Goal: Use online tool/utility: Utilize a website feature to perform a specific function

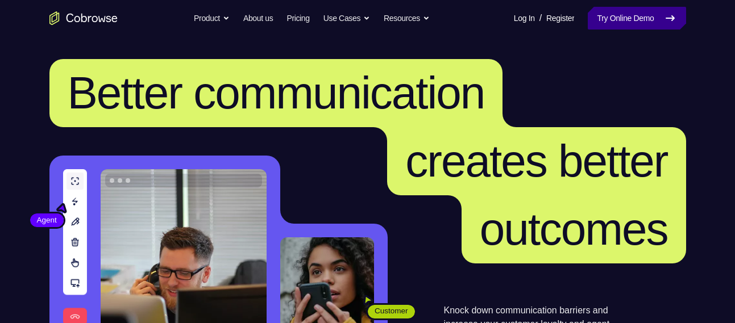
drag, startPoint x: 0, startPoint y: 0, endPoint x: 622, endPoint y: 22, distance: 622.0
click at [622, 22] on link "Try Online Demo" at bounding box center [637, 18] width 98 height 23
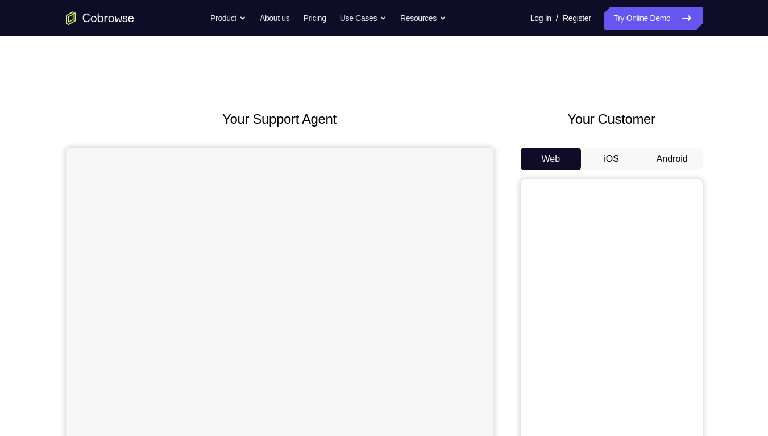
click at [680, 160] on button "Android" at bounding box center [672, 159] width 61 height 23
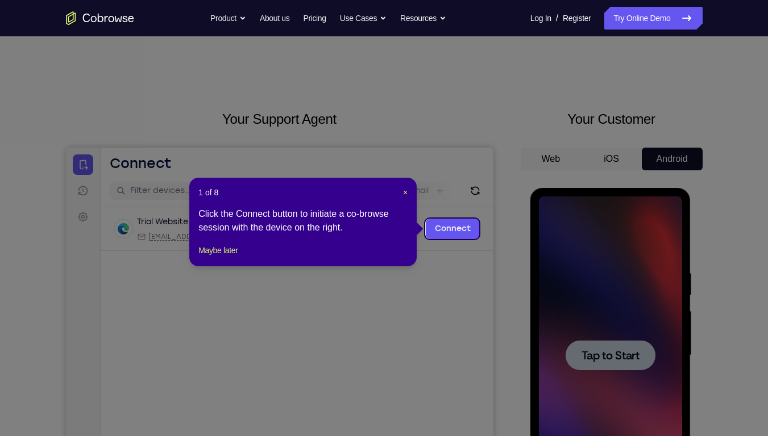
click at [632, 331] on icon at bounding box center [388, 218] width 776 height 436
click at [404, 190] on span "×" at bounding box center [405, 192] width 5 height 9
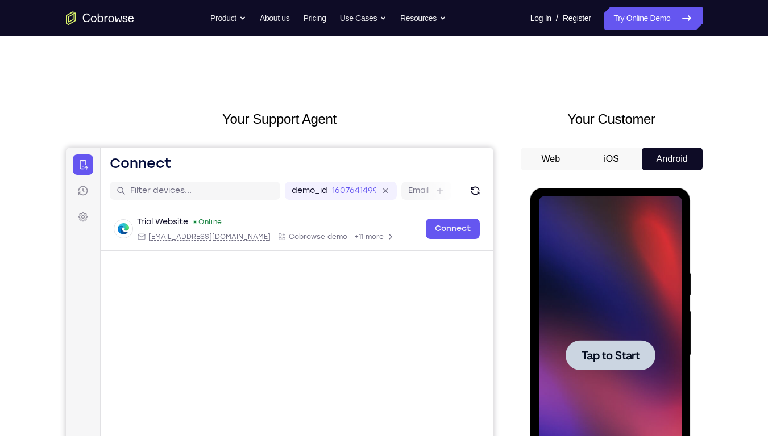
click at [615, 331] on span "Tap to Start" at bounding box center [610, 355] width 58 height 11
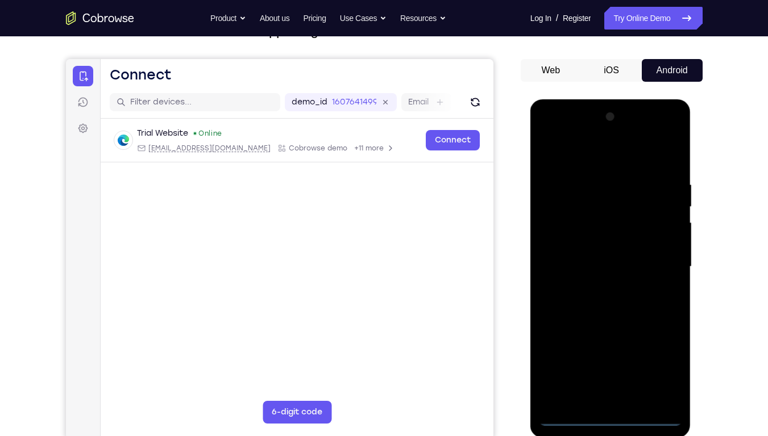
scroll to position [124, 0]
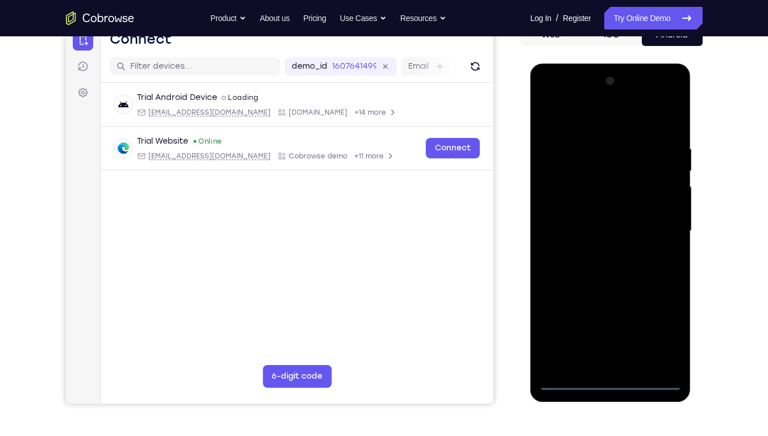
click at [618, 331] on div at bounding box center [610, 231] width 143 height 318
click at [606, 331] on div at bounding box center [610, 231] width 143 height 318
click at [661, 330] on div at bounding box center [610, 231] width 143 height 318
click at [589, 126] on div at bounding box center [610, 231] width 143 height 318
click at [667, 222] on div at bounding box center [610, 231] width 143 height 318
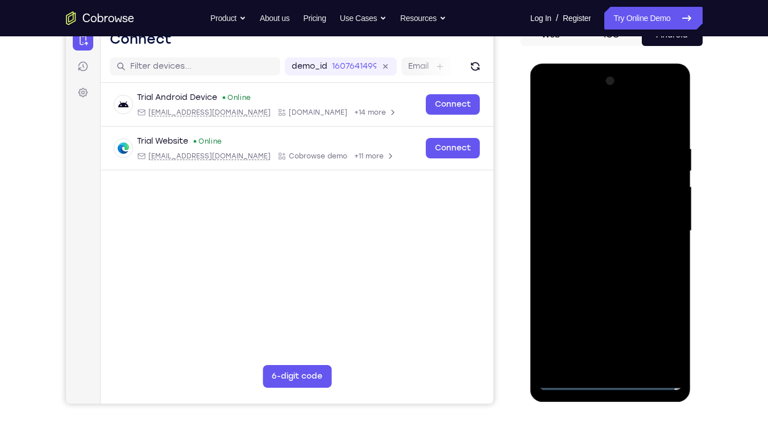
click at [597, 253] on div at bounding box center [610, 231] width 143 height 318
click at [605, 219] on div at bounding box center [610, 231] width 143 height 318
click at [607, 208] on div at bounding box center [610, 231] width 143 height 318
click at [601, 228] on div at bounding box center [610, 231] width 143 height 318
click at [609, 268] on div at bounding box center [610, 231] width 143 height 318
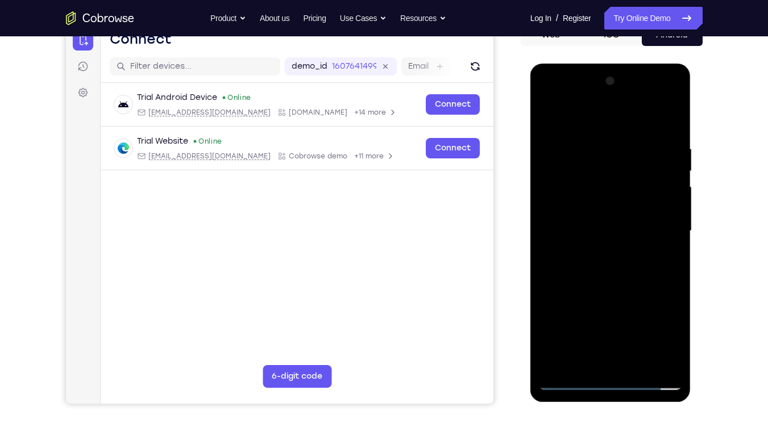
click at [609, 268] on div at bounding box center [610, 231] width 143 height 318
click at [599, 136] on div at bounding box center [610, 231] width 143 height 318
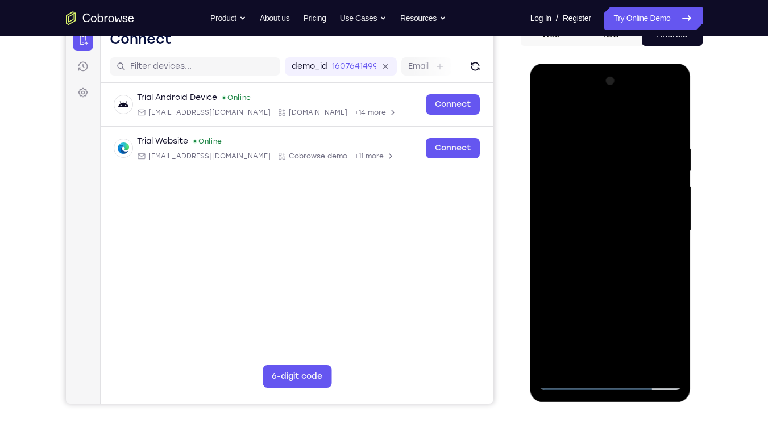
click at [671, 268] on div at bounding box center [610, 231] width 143 height 318
click at [667, 235] on div at bounding box center [610, 231] width 143 height 318
click at [547, 265] on div at bounding box center [610, 231] width 143 height 318
click at [546, 252] on div at bounding box center [610, 231] width 143 height 318
click at [664, 248] on div at bounding box center [610, 231] width 143 height 318
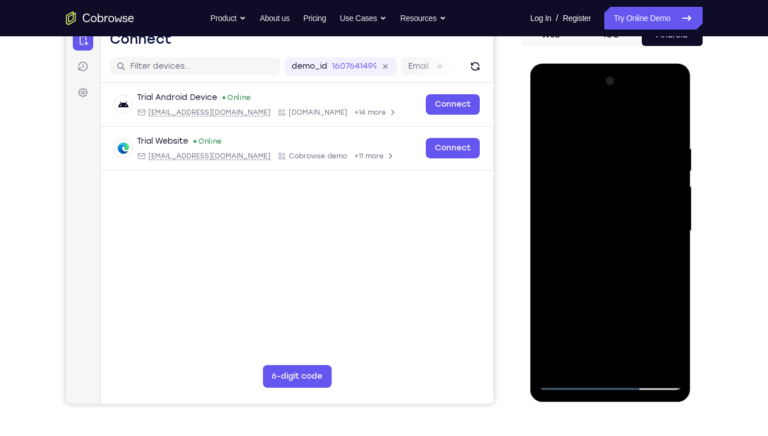
click at [664, 248] on div at bounding box center [610, 231] width 143 height 318
click at [671, 248] on div at bounding box center [610, 231] width 143 height 318
click at [551, 235] on div at bounding box center [610, 231] width 143 height 318
click at [676, 270] on div at bounding box center [610, 231] width 143 height 318
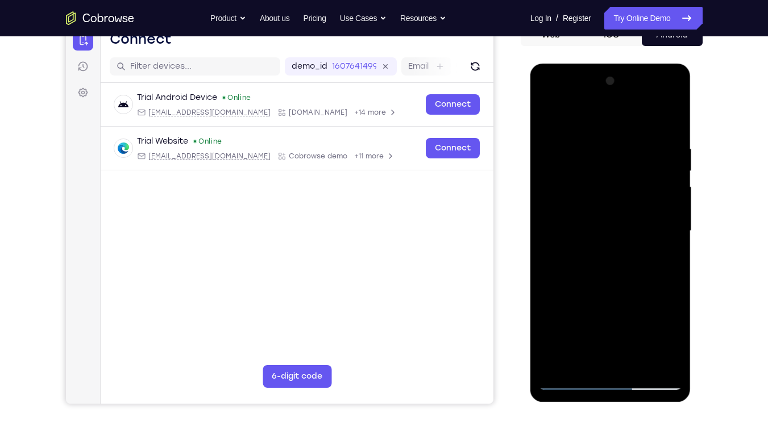
click at [676, 270] on div at bounding box center [610, 231] width 143 height 318
click at [547, 277] on div at bounding box center [610, 231] width 143 height 318
click at [656, 331] on div at bounding box center [610, 231] width 143 height 318
click at [672, 279] on div at bounding box center [610, 231] width 143 height 318
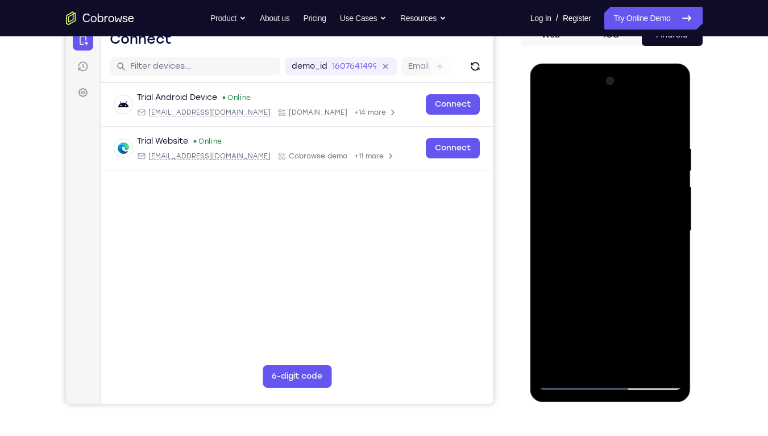
click at [672, 279] on div at bounding box center [610, 231] width 143 height 318
click at [670, 122] on div at bounding box center [610, 231] width 143 height 318
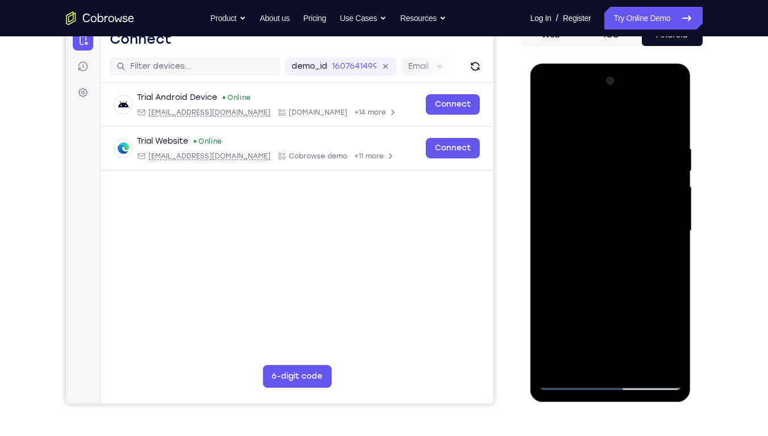
click at [672, 130] on div at bounding box center [610, 231] width 143 height 318
click at [618, 290] on div at bounding box center [610, 231] width 143 height 318
drag, startPoint x: 618, startPoint y: 290, endPoint x: 631, endPoint y: 193, distance: 98.1
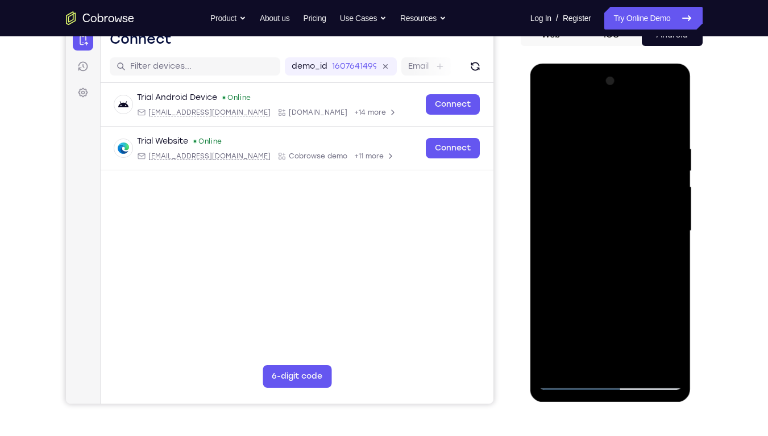
click at [631, 193] on div at bounding box center [610, 231] width 143 height 318
click at [551, 288] on div at bounding box center [610, 231] width 143 height 318
click at [674, 184] on div at bounding box center [610, 231] width 143 height 318
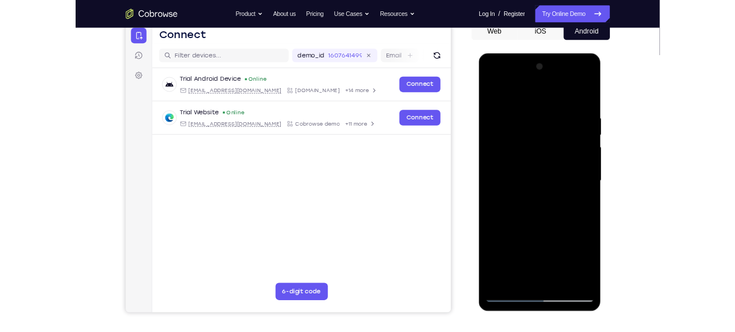
scroll to position [118, 0]
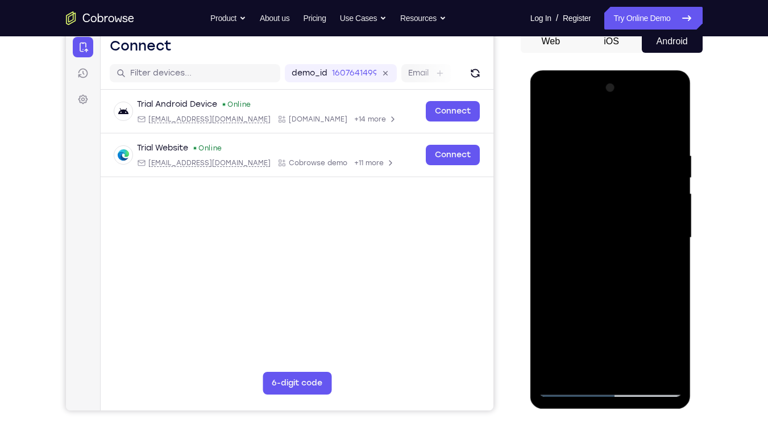
drag, startPoint x: 613, startPoint y: 223, endPoint x: 608, endPoint y: 260, distance: 36.6
click at [608, 260] on div at bounding box center [610, 238] width 143 height 318
click at [673, 234] on div at bounding box center [610, 238] width 143 height 318
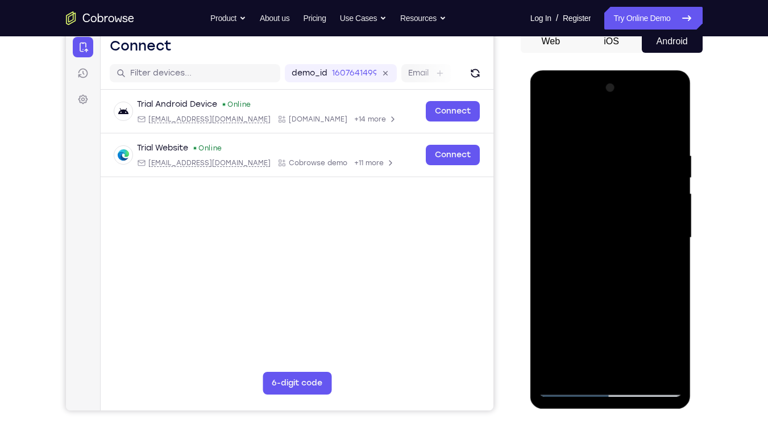
click at [645, 331] on div at bounding box center [610, 238] width 143 height 318
click at [614, 295] on div at bounding box center [610, 238] width 143 height 318
click at [615, 216] on div at bounding box center [610, 238] width 143 height 318
click at [594, 320] on div at bounding box center [610, 238] width 143 height 318
click at [649, 315] on div at bounding box center [610, 238] width 143 height 318
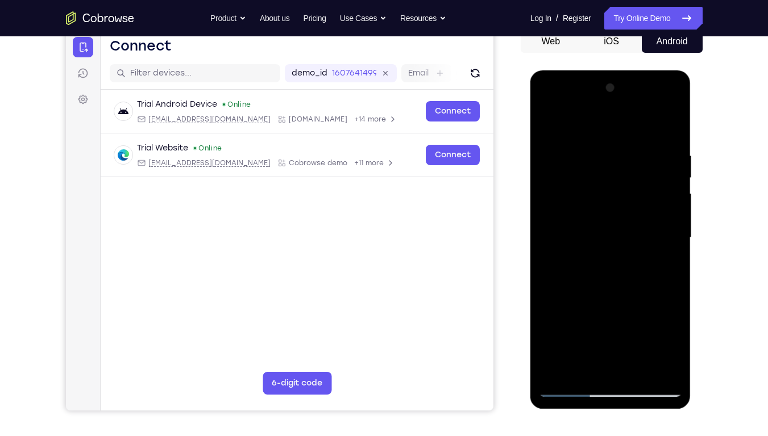
click at [594, 304] on div at bounding box center [610, 238] width 143 height 318
click at [580, 331] on div at bounding box center [610, 238] width 143 height 318
click at [573, 331] on div at bounding box center [610, 238] width 143 height 318
click at [606, 290] on div at bounding box center [610, 238] width 143 height 318
click at [667, 266] on div at bounding box center [610, 238] width 143 height 318
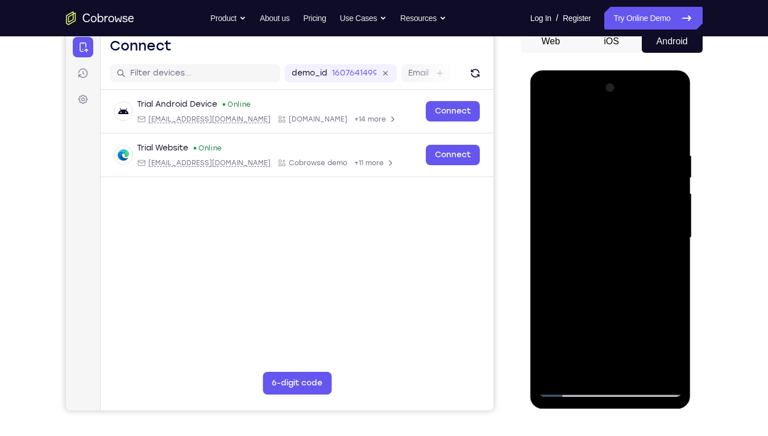
click at [634, 287] on div at bounding box center [610, 238] width 143 height 318
click at [580, 161] on div at bounding box center [610, 238] width 143 height 318
click at [576, 182] on div at bounding box center [610, 238] width 143 height 318
click at [545, 106] on div at bounding box center [610, 238] width 143 height 318
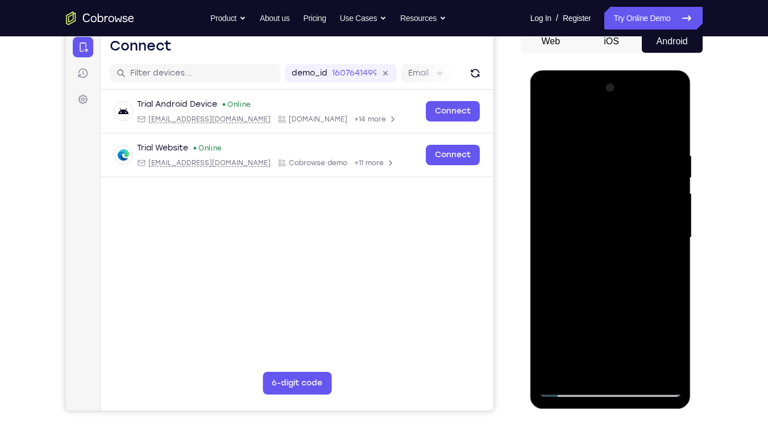
click at [547, 107] on div at bounding box center [610, 238] width 143 height 318
click at [547, 126] on div at bounding box center [610, 238] width 143 height 318
click at [607, 247] on div at bounding box center [610, 238] width 143 height 318
click at [593, 331] on div at bounding box center [610, 238] width 143 height 318
click at [669, 269] on div at bounding box center [610, 238] width 143 height 318
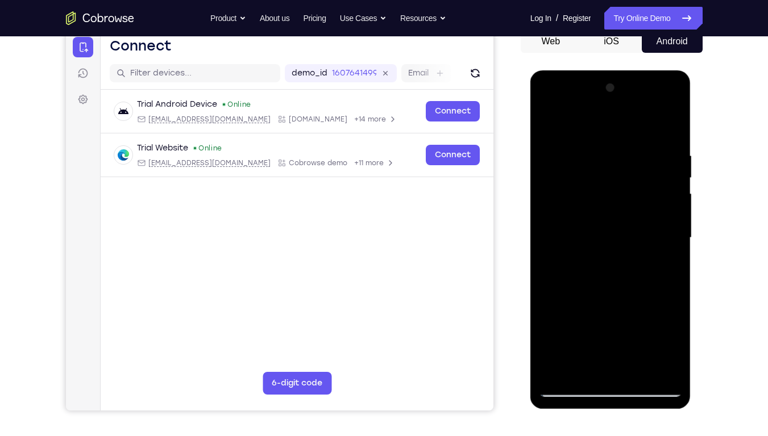
click at [672, 263] on div at bounding box center [610, 238] width 143 height 318
click at [545, 124] on div at bounding box center [610, 238] width 143 height 318
click at [609, 269] on div at bounding box center [610, 238] width 143 height 318
click at [586, 331] on div at bounding box center [610, 238] width 143 height 318
